Goal: Navigation & Orientation: Find specific page/section

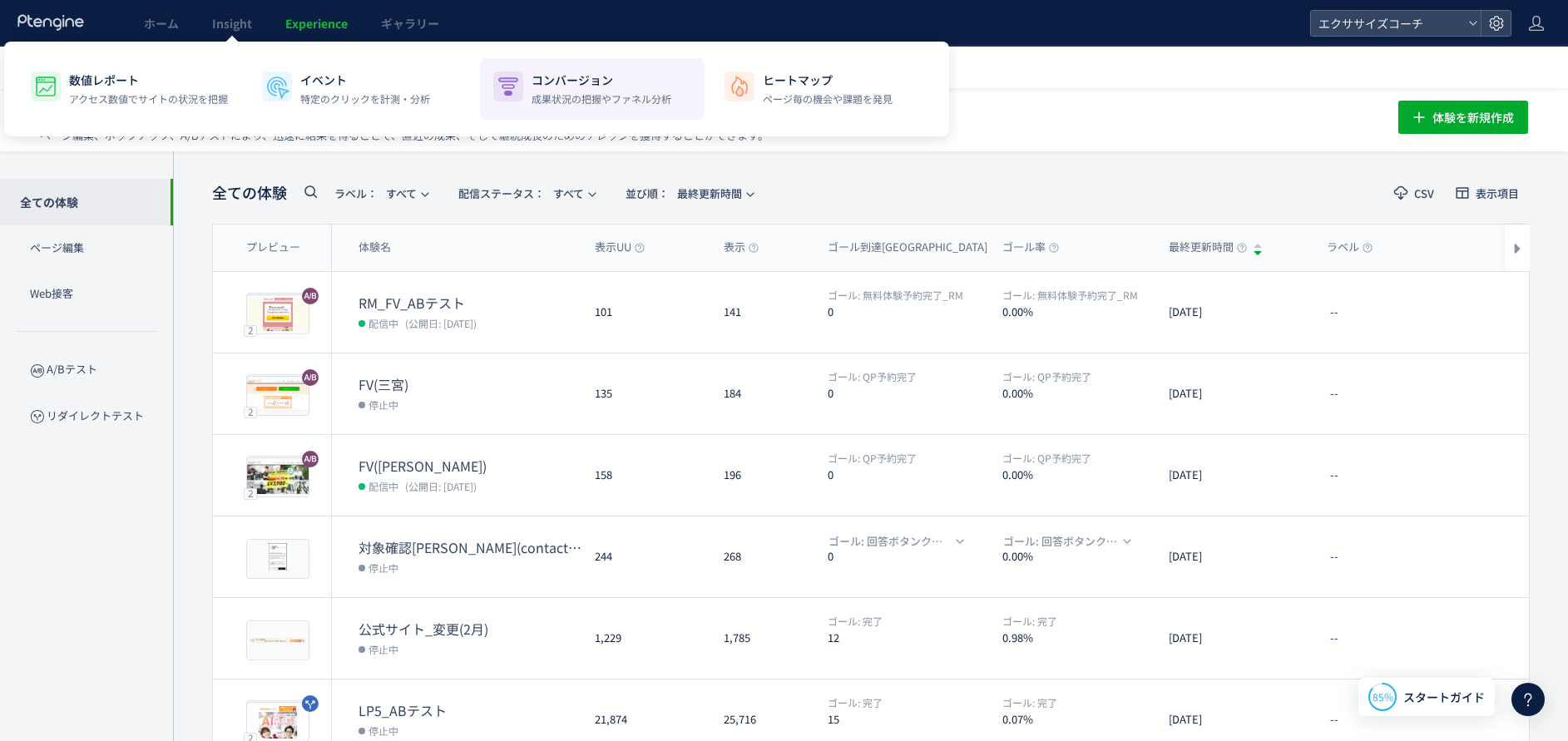
click at [754, 88] on li "ヒートマップ ページ毎の機会や課題を発見" at bounding box center [824, 89] width 225 height 62
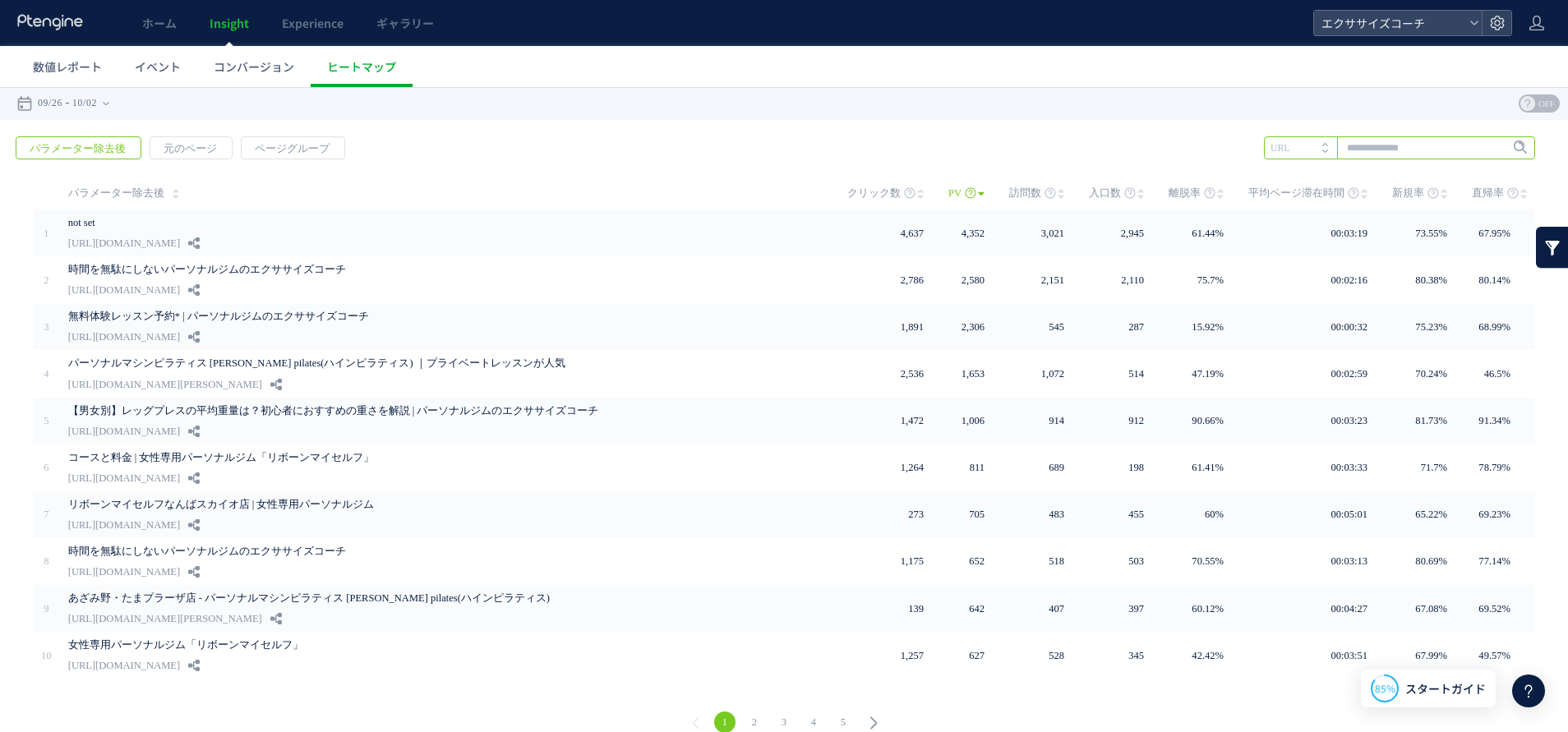
click at [1428, 155] on input "text" at bounding box center [1399, 148] width 271 height 23
type input "*******"
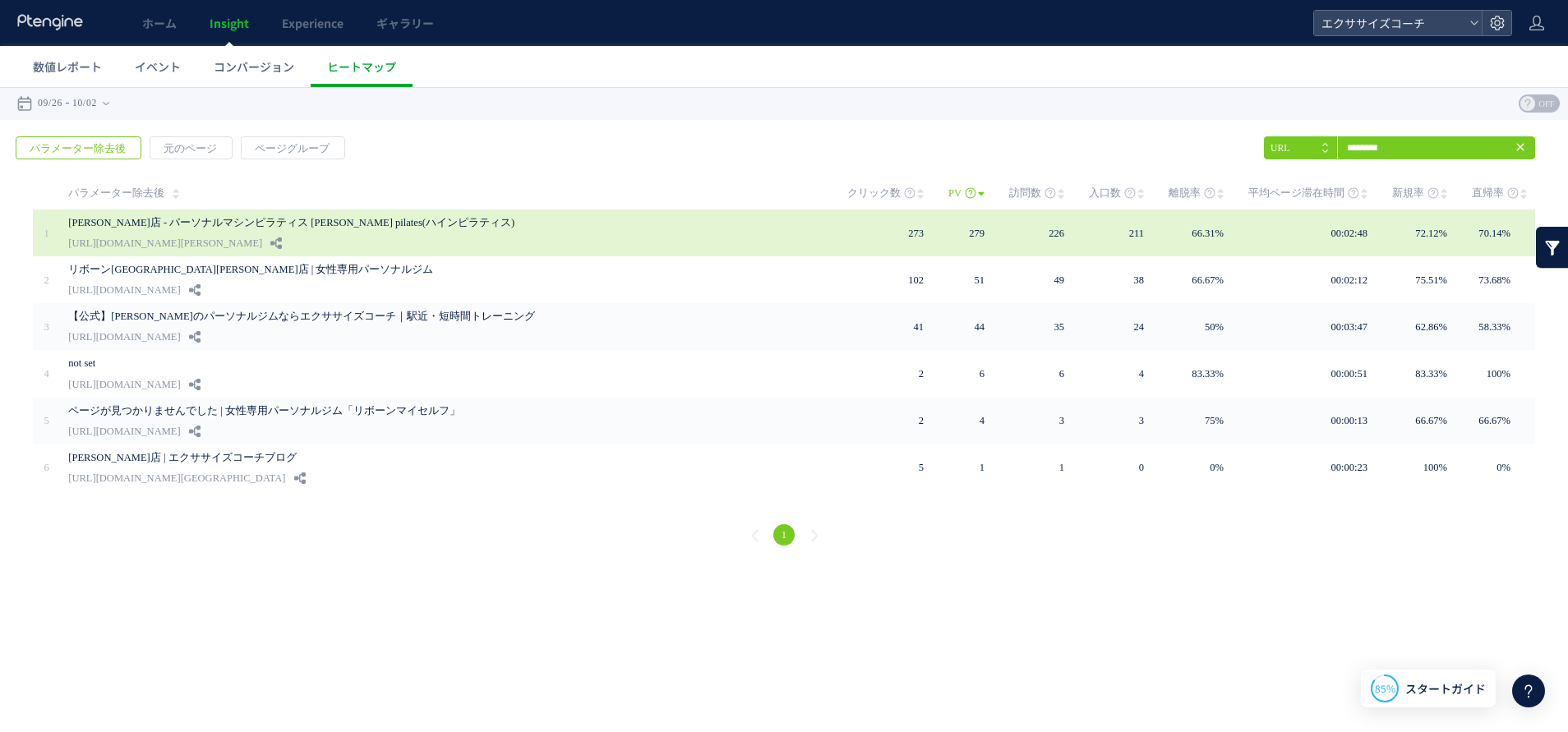
click at [262, 236] on link "[URL][DOMAIN_NAME][PERSON_NAME]" at bounding box center [165, 243] width 194 height 20
